Goal: Find specific page/section: Find specific page/section

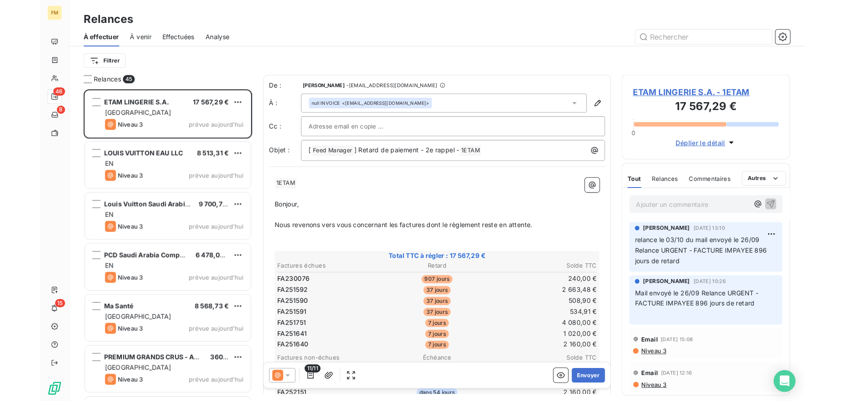
scroll to position [295, 156]
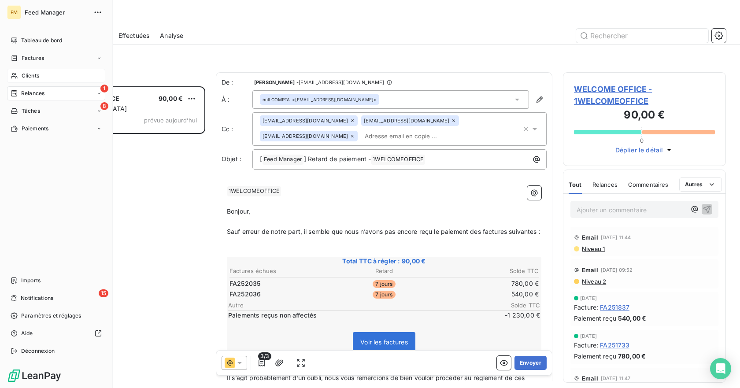
click at [23, 74] on span "Clients" at bounding box center [31, 76] width 18 height 8
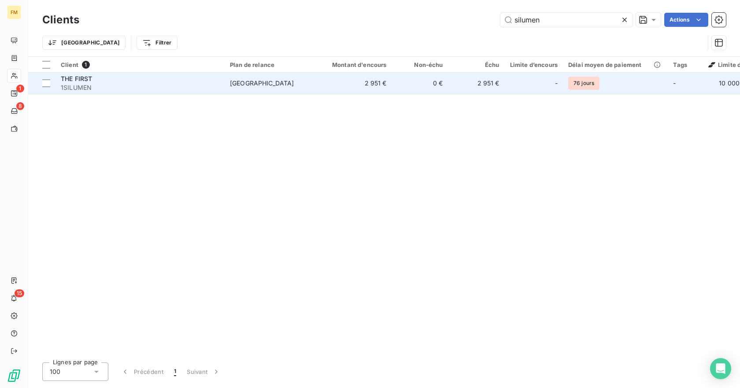
click at [251, 91] on td "[GEOGRAPHIC_DATA]" at bounding box center [271, 83] width 92 height 21
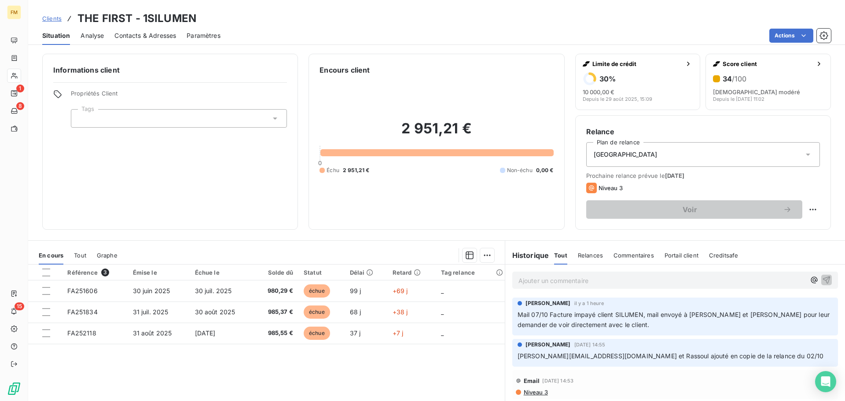
click at [58, 18] on span "Clients" at bounding box center [51, 18] width 19 height 7
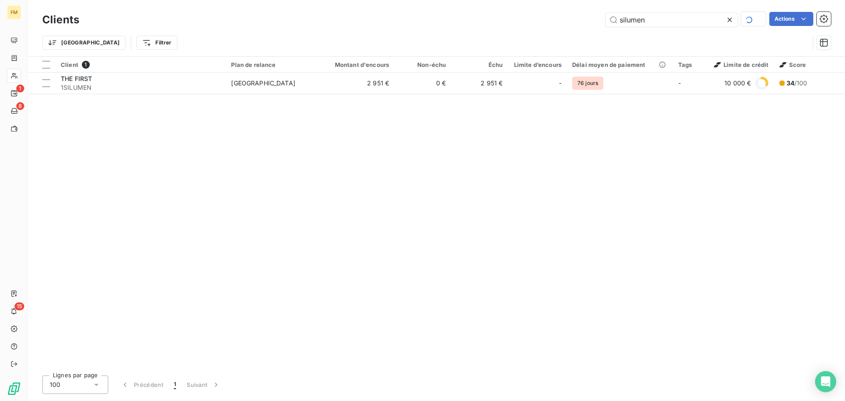
drag, startPoint x: 659, startPoint y: 23, endPoint x: 475, endPoint y: 2, distance: 185.7
click at [494, 5] on div "Clients silumen Actions Trier Filtrer" at bounding box center [436, 28] width 817 height 56
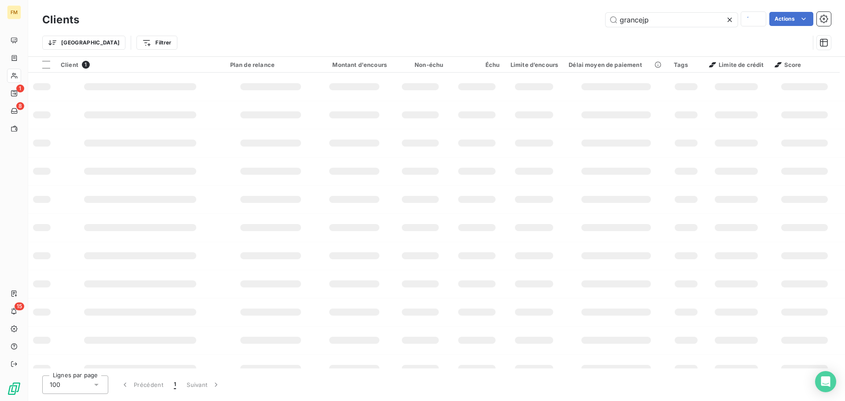
type input "grancejp"
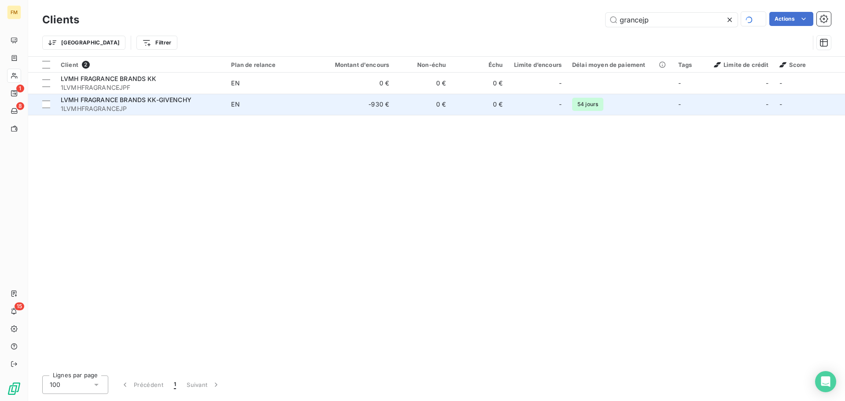
click at [164, 100] on span "LVMH FRAGRANCE BRANDS KK-GIVENCHY" at bounding box center [126, 99] width 131 height 7
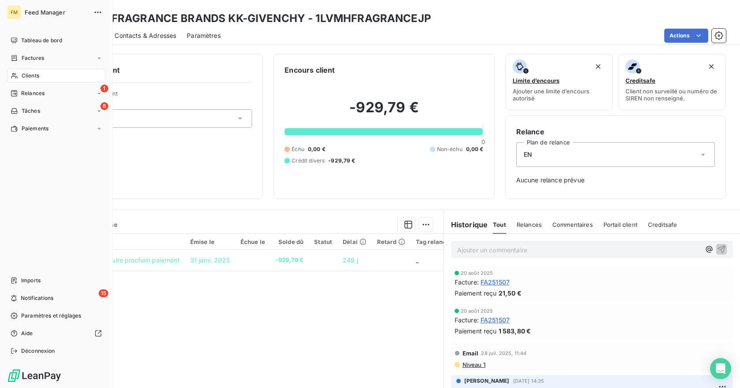
click at [25, 78] on span "Clients" at bounding box center [31, 76] width 18 height 8
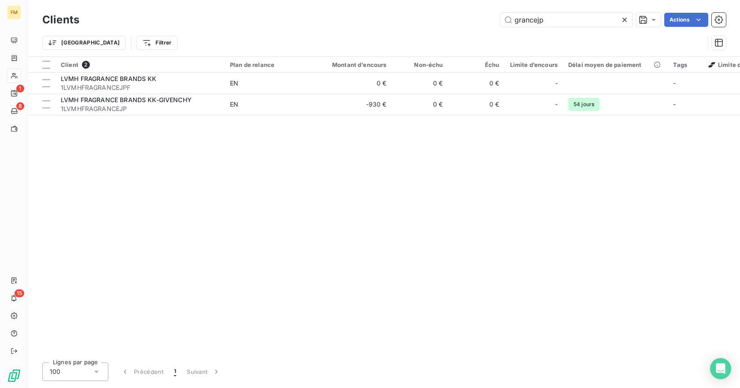
drag, startPoint x: 557, startPoint y: 24, endPoint x: 365, endPoint y: 2, distance: 192.7
click at [365, 2] on div "Clients grancejp Actions Trier Filtrer" at bounding box center [383, 28] width 711 height 56
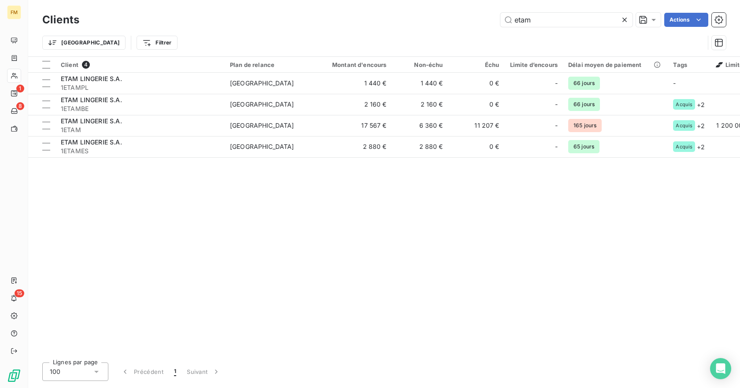
type input "etam"
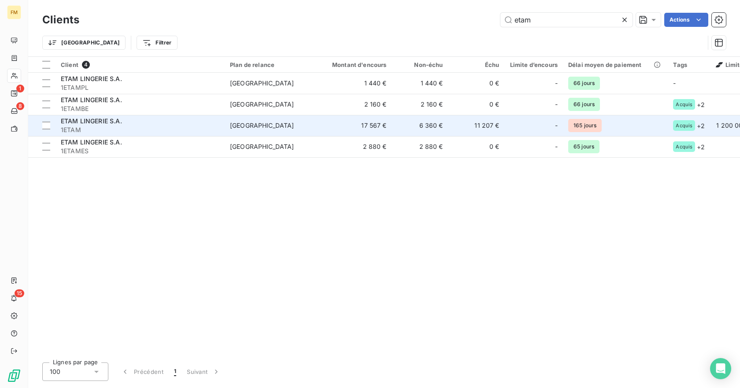
click at [87, 133] on span "1ETAM" at bounding box center [140, 129] width 159 height 9
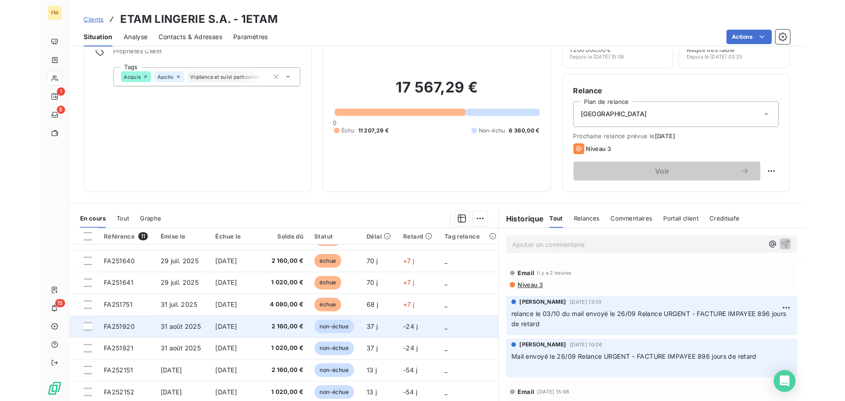
scroll to position [73, 0]
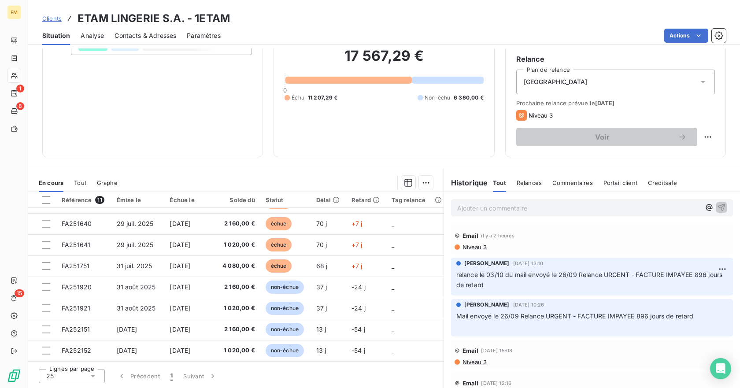
click at [54, 23] on div "Clients ETAM LINGERIE S.A. - 1ETAM" at bounding box center [136, 19] width 188 height 16
click at [54, 22] on span "Clients" at bounding box center [51, 18] width 19 height 7
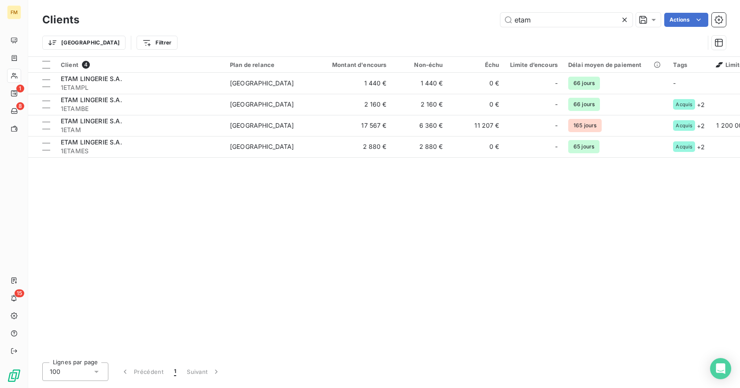
drag, startPoint x: 554, startPoint y: 24, endPoint x: 277, endPoint y: -24, distance: 280.6
click at [277, 0] on html "FM 1 8 15 Clients etam Actions Trier Filtrer Client 4 Plan de relance Montant d…" at bounding box center [370, 194] width 740 height 388
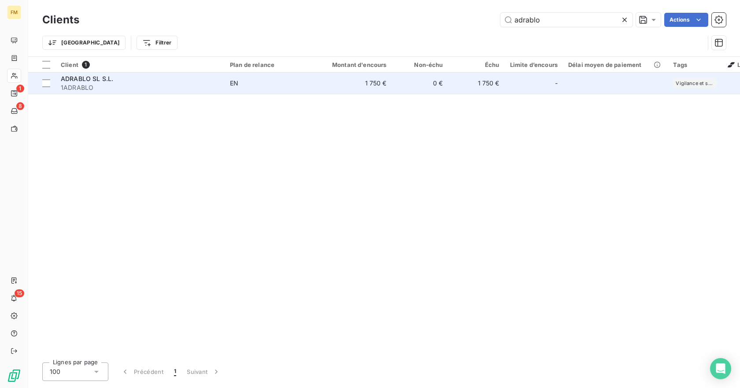
type input "adrablo"
click at [124, 85] on span "1ADRABLO" at bounding box center [140, 87] width 159 height 9
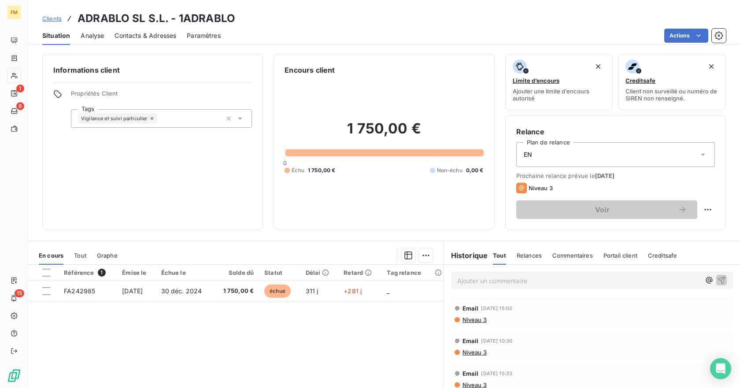
click at [58, 21] on span "Clients" at bounding box center [51, 18] width 19 height 7
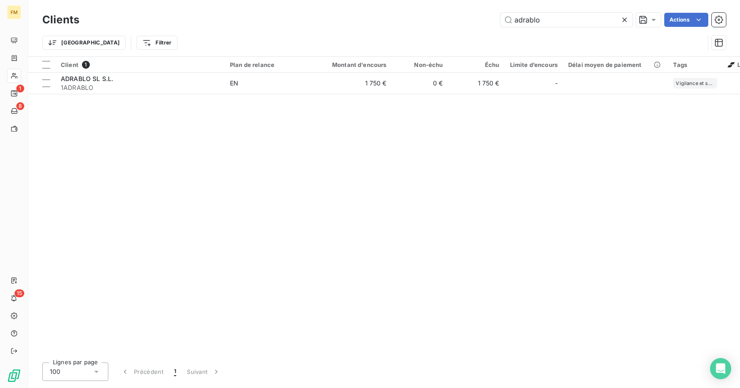
drag, startPoint x: 546, startPoint y: 22, endPoint x: 310, endPoint y: 4, distance: 236.6
click at [322, 9] on div "Clients adrablo Actions Trier Filtrer" at bounding box center [383, 28] width 711 height 56
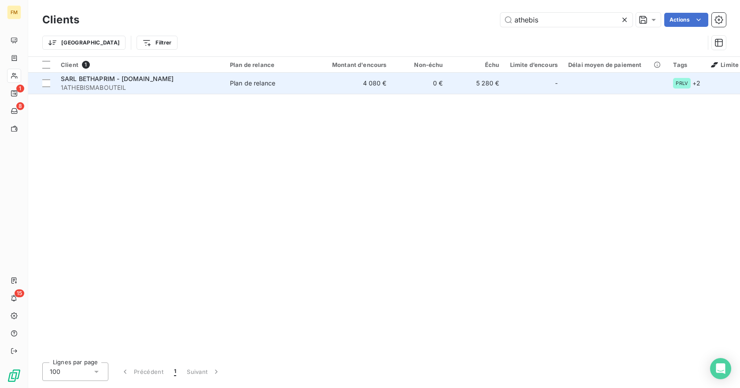
type input "athebis"
click at [342, 77] on td "4 080 €" at bounding box center [354, 83] width 76 height 21
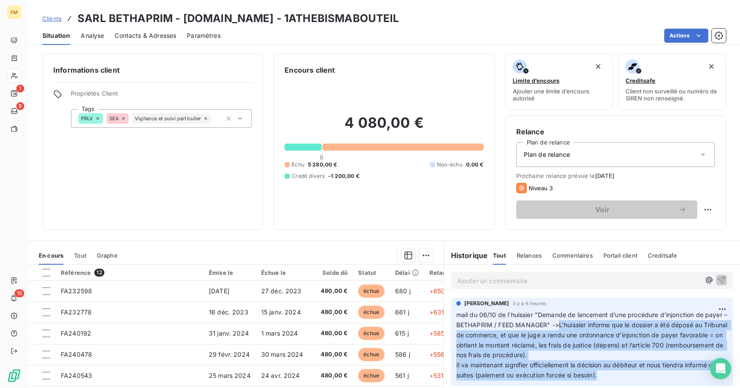
drag, startPoint x: 579, startPoint y: 266, endPoint x: 616, endPoint y: 376, distance: 115.4
click at [616, 376] on p "mail du 06/10 de l'huissier "Demande de lancement d’une procédure d’injonction …" at bounding box center [591, 345] width 271 height 70
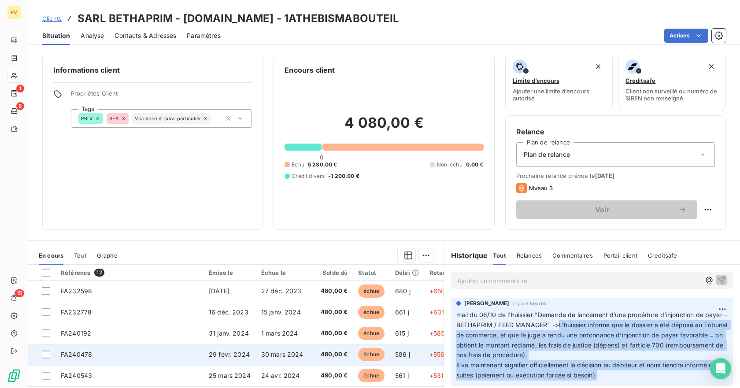
copy span "L’huissier informe que le dossier a été déposé au Tribunal de commerce, et que …"
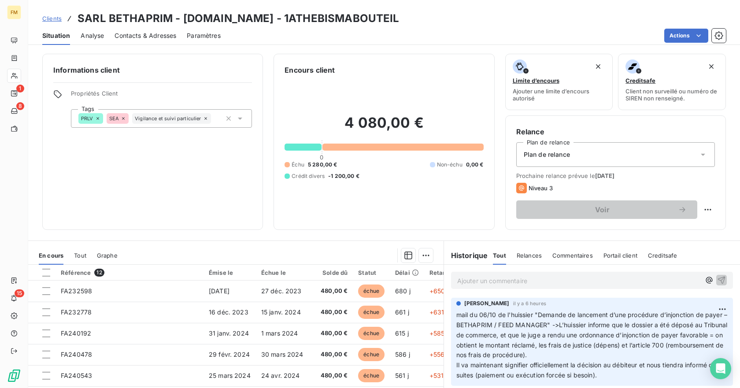
click at [55, 23] on div "Clients SARL BETHAPRIM - [DOMAIN_NAME] - 1ATHEBISMABOUTEIL" at bounding box center [220, 19] width 357 height 16
click at [54, 20] on span "Clients" at bounding box center [51, 18] width 19 height 7
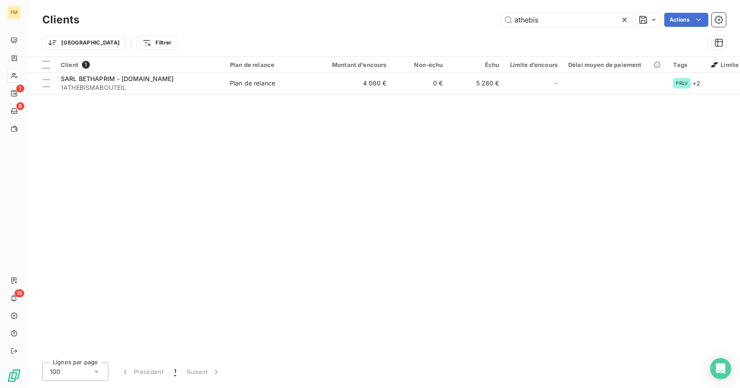
drag, startPoint x: 483, startPoint y: 21, endPoint x: 196, endPoint y: 4, distance: 287.6
click at [221, 11] on div "Clients athebis Actions" at bounding box center [383, 20] width 683 height 18
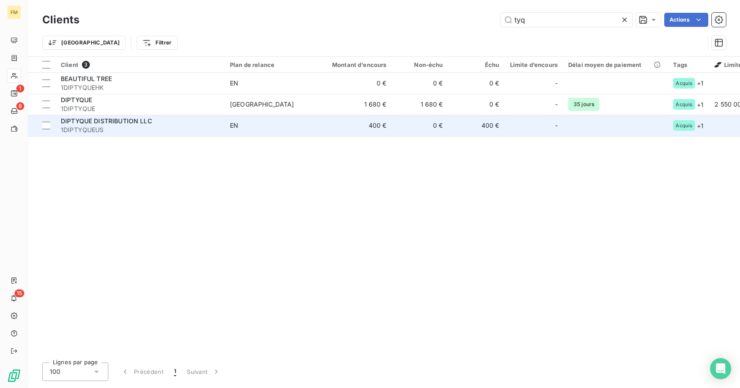
type input "tyq"
click at [71, 127] on span "1DIPTYQUEUS" at bounding box center [140, 129] width 159 height 9
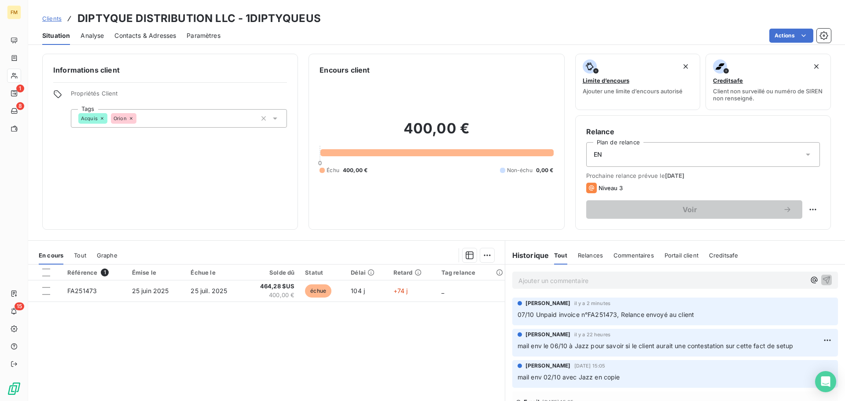
drag, startPoint x: 59, startPoint y: 20, endPoint x: 78, endPoint y: 28, distance: 19.9
click at [59, 20] on span "Clients" at bounding box center [51, 18] width 19 height 7
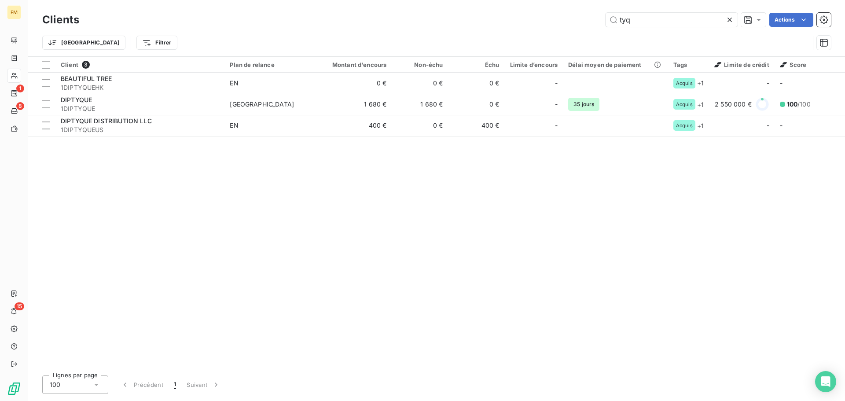
drag, startPoint x: 645, startPoint y: 20, endPoint x: 455, endPoint y: 16, distance: 189.8
click at [481, 16] on div "tyq Actions" at bounding box center [460, 20] width 741 height 14
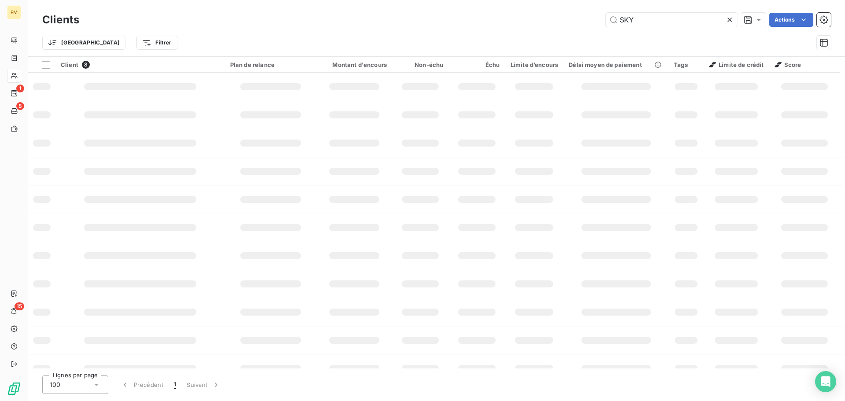
type input "SKY"
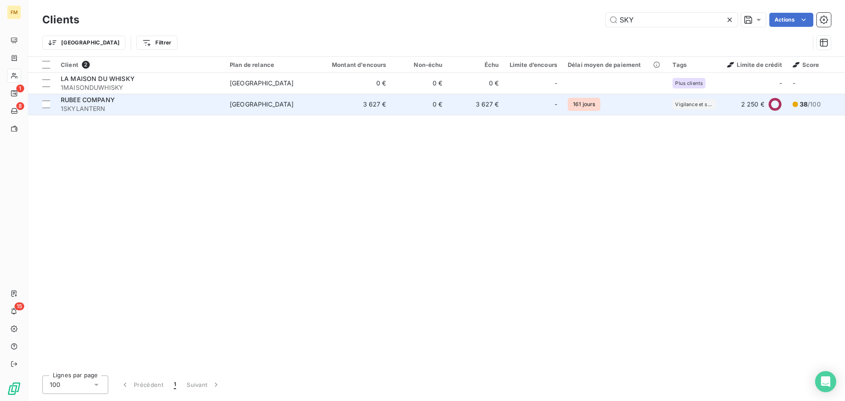
click at [105, 104] on div "RUBEE COMPANY" at bounding box center [140, 100] width 159 height 9
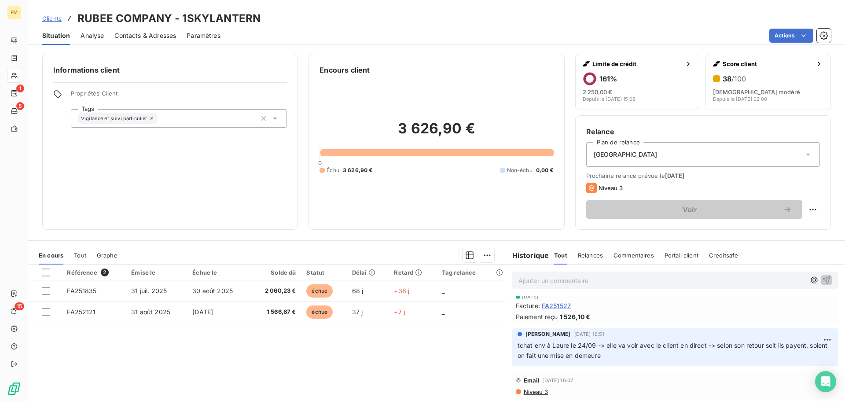
scroll to position [220, 0]
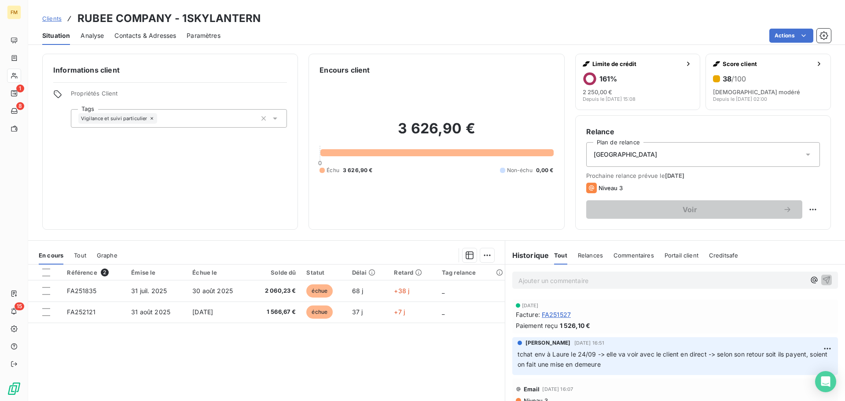
click at [51, 13] on div "Clients RUBEE COMPANY - 1SKYLANTERN" at bounding box center [151, 19] width 218 height 16
click at [46, 16] on span "Clients" at bounding box center [51, 18] width 19 height 7
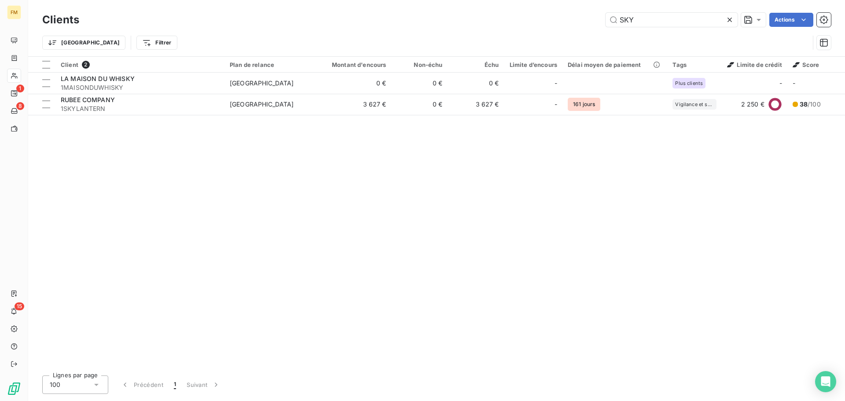
drag, startPoint x: 630, startPoint y: 18, endPoint x: 555, endPoint y: 3, distance: 76.8
click at [563, 10] on div "Clients SKY Actions Trier Filtrer" at bounding box center [436, 28] width 817 height 56
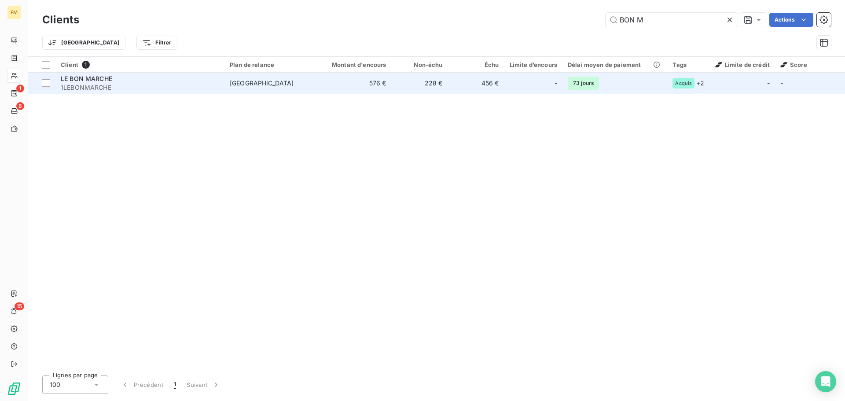
type input "BON M"
click at [617, 87] on td "73 jours" at bounding box center [615, 83] width 105 height 21
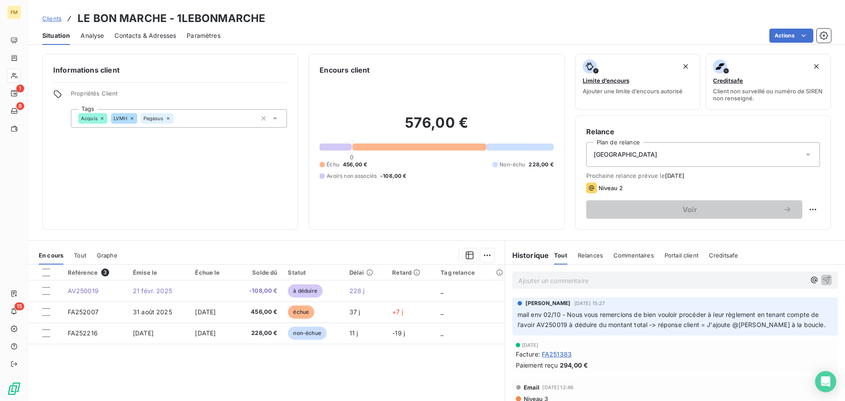
click at [46, 21] on span "Clients" at bounding box center [51, 18] width 19 height 7
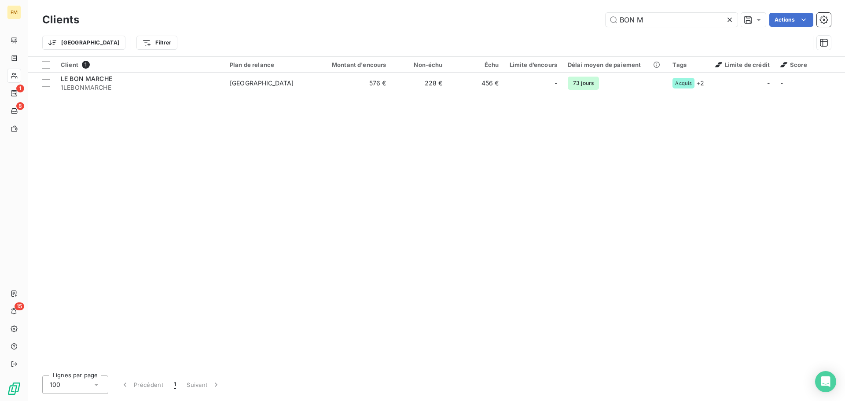
drag, startPoint x: 659, startPoint y: 22, endPoint x: 590, endPoint y: 22, distance: 69.1
click at [601, 22] on div "BON M Actions" at bounding box center [460, 20] width 741 height 14
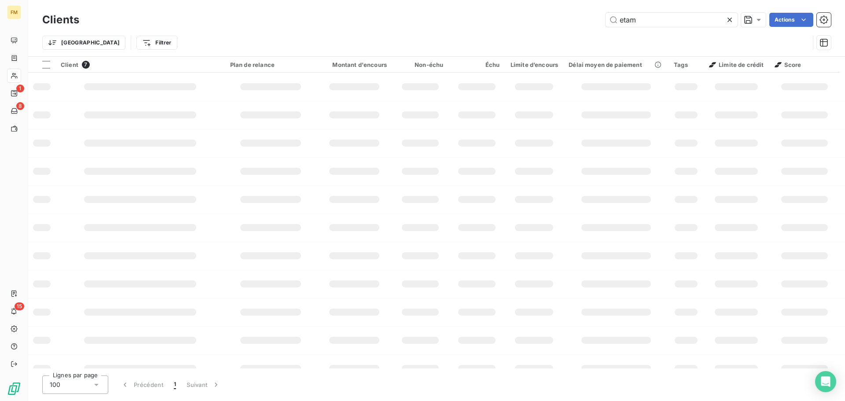
type input "etam"
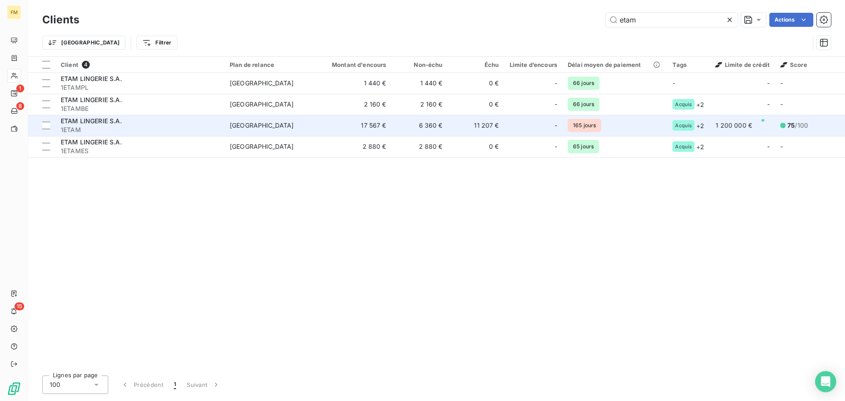
click at [195, 122] on div "ETAM LINGERIE S.A." at bounding box center [140, 121] width 159 height 9
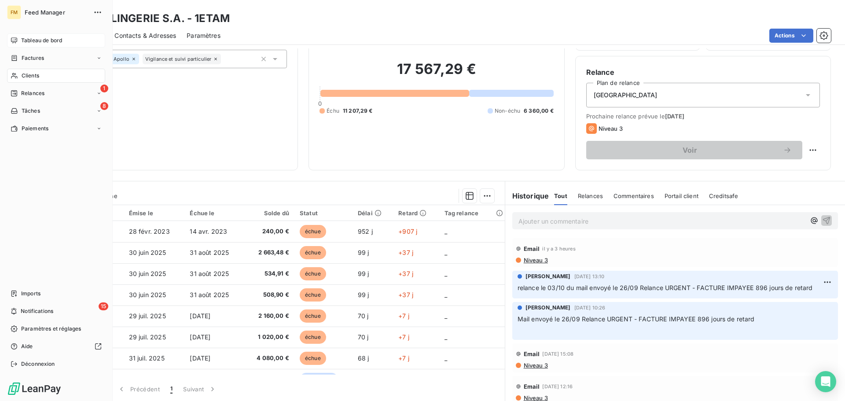
click at [17, 37] on icon at bounding box center [14, 40] width 7 height 7
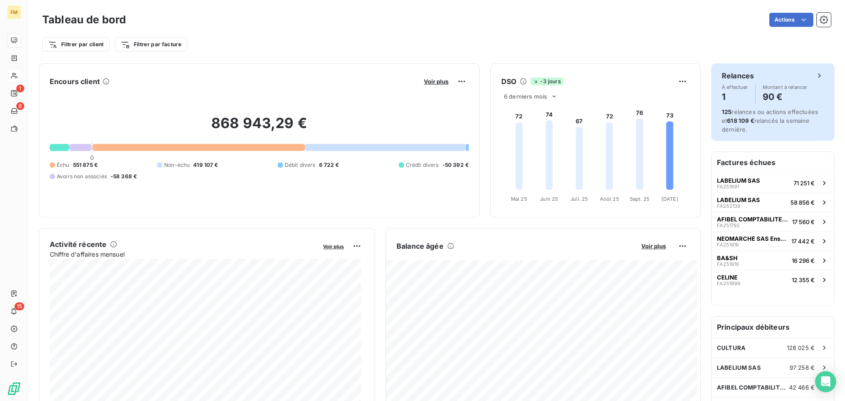
click at [722, 95] on h4 "1" at bounding box center [735, 97] width 26 height 14
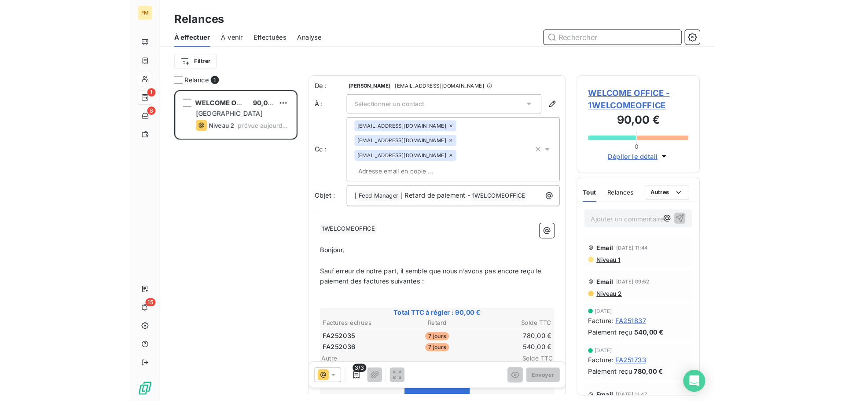
scroll to position [308, 183]
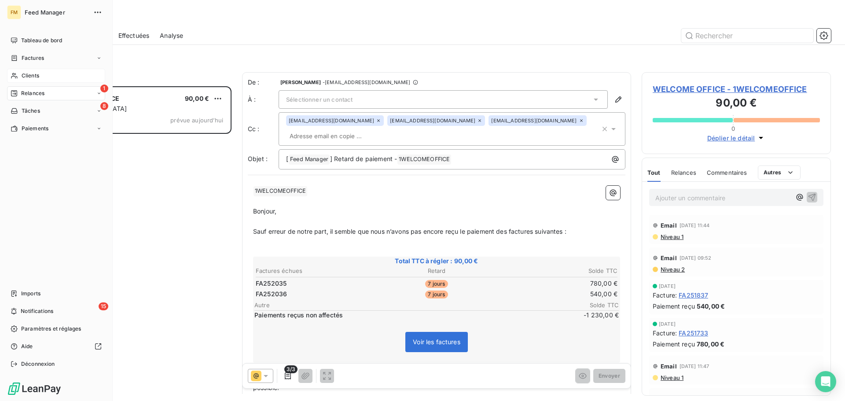
click at [23, 74] on span "Clients" at bounding box center [31, 76] width 18 height 8
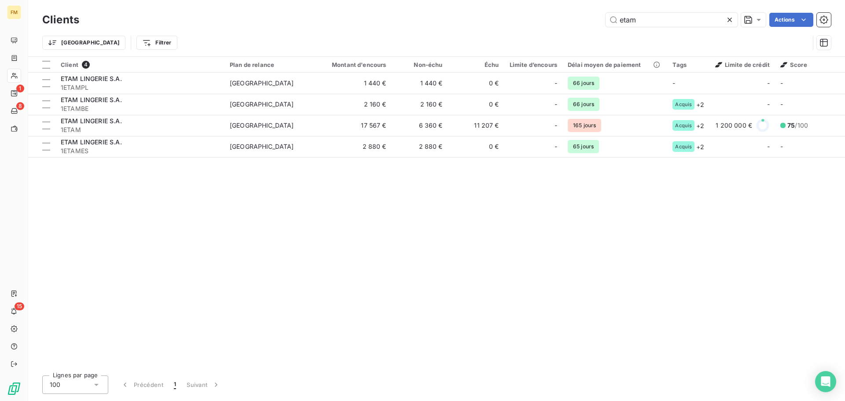
drag, startPoint x: 660, startPoint y: 18, endPoint x: 306, endPoint y: 1, distance: 353.5
click at [392, 11] on div "Clients etam Actions" at bounding box center [436, 20] width 789 height 18
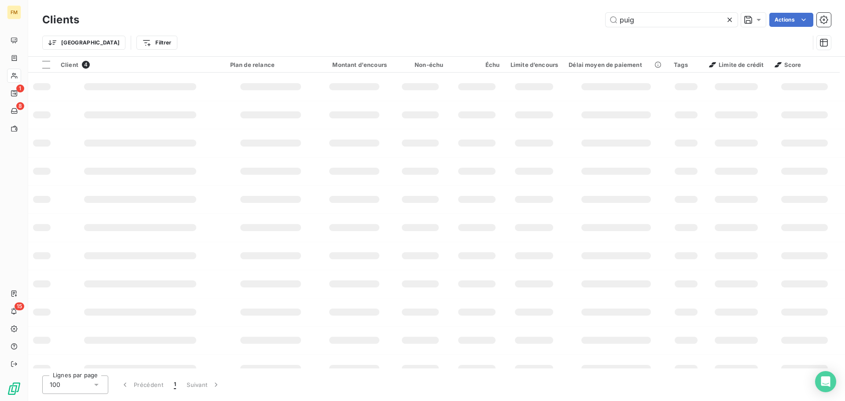
type input "puig"
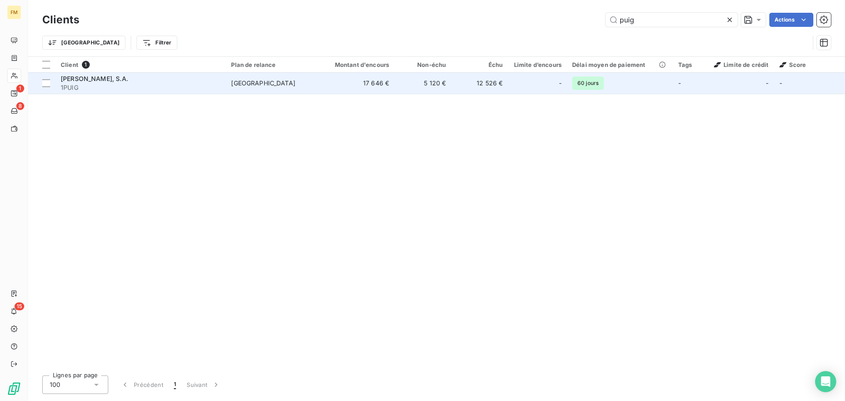
click at [165, 76] on div "[PERSON_NAME], S.A." at bounding box center [141, 78] width 160 height 9
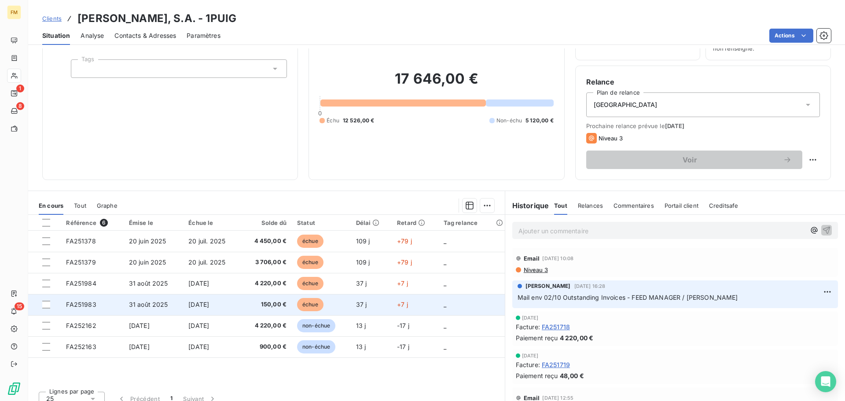
scroll to position [59, 0]
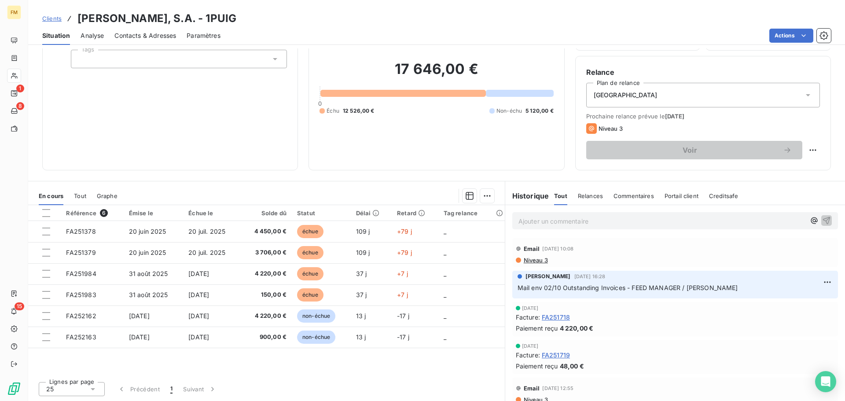
click at [48, 18] on span "Clients" at bounding box center [51, 18] width 19 height 7
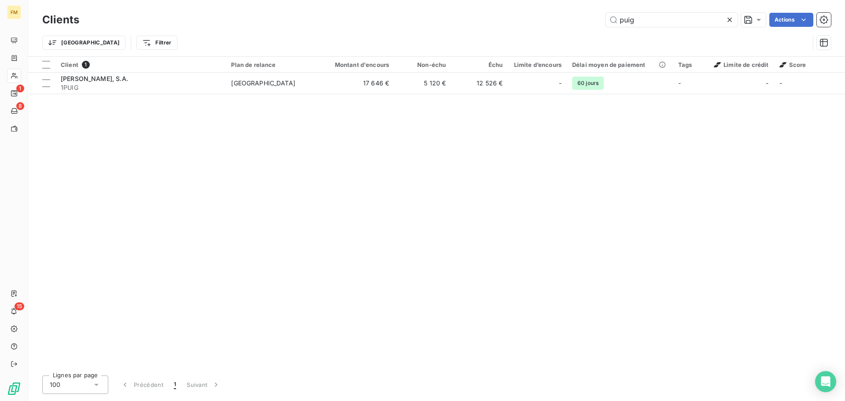
drag, startPoint x: 656, startPoint y: 22, endPoint x: 391, endPoint y: -16, distance: 267.8
click at [391, 0] on html "FM 1 8 15 Clients puig Actions Trier Filtrer Client 1 Plan de relance Montant d…" at bounding box center [422, 200] width 845 height 401
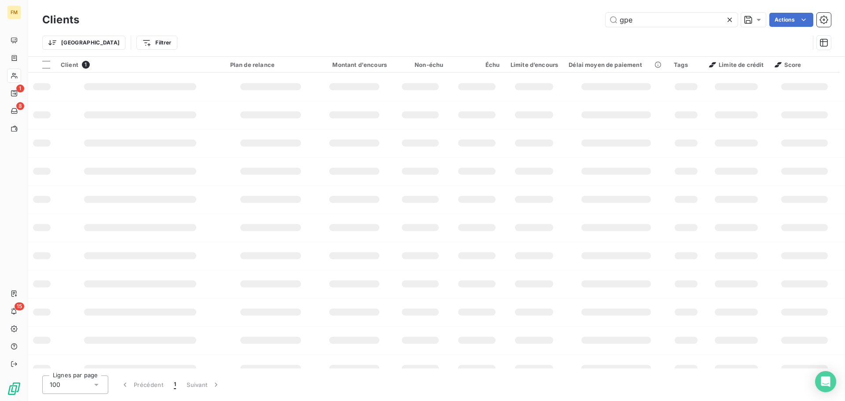
type input "gpe"
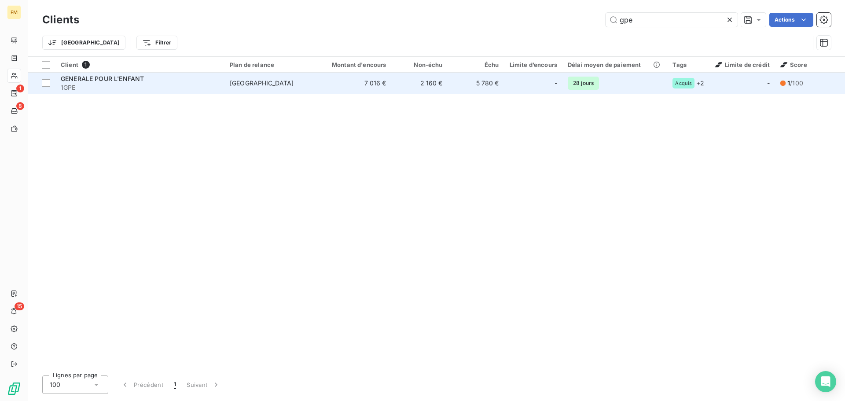
click at [299, 79] on span "[GEOGRAPHIC_DATA]" at bounding box center [270, 83] width 81 height 9
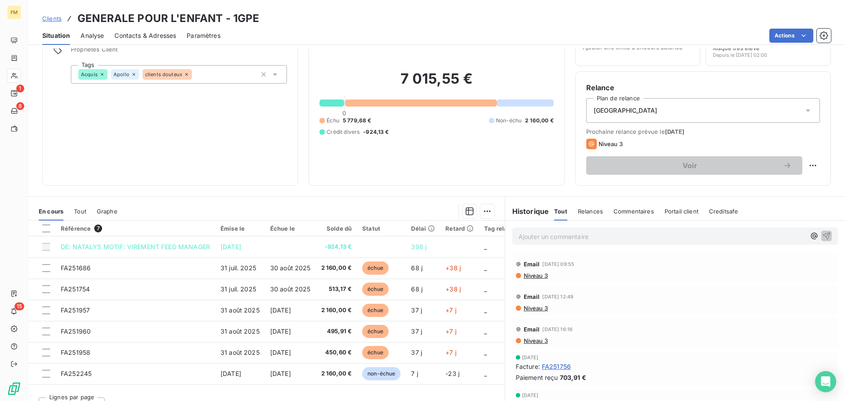
scroll to position [59, 0]
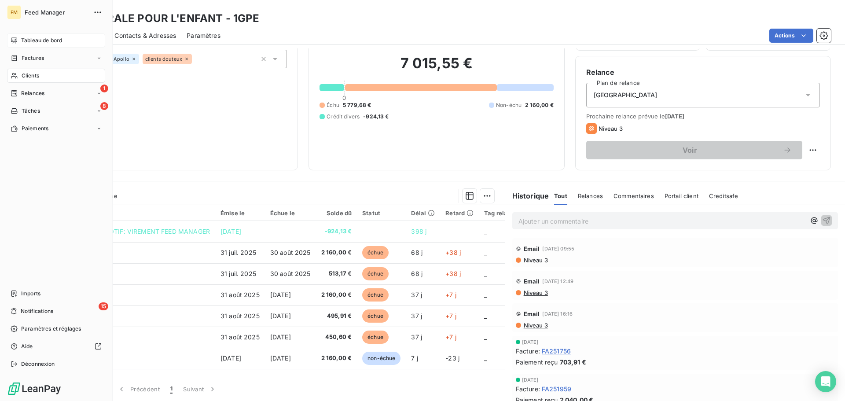
click at [37, 41] on span "Tableau de bord" at bounding box center [41, 41] width 41 height 8
